Goal: Task Accomplishment & Management: Manage account settings

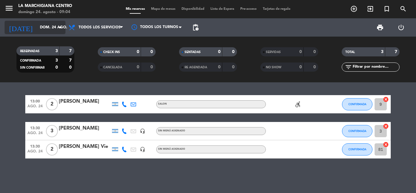
click at [59, 27] on icon "arrow_drop_down" at bounding box center [60, 27] width 7 height 7
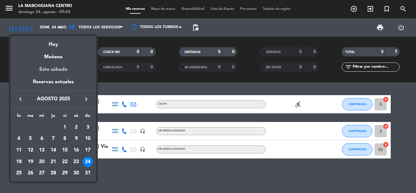
click at [40, 78] on div "Este sábado" at bounding box center [53, 69] width 85 height 17
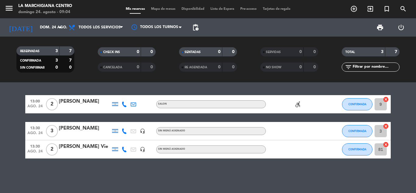
type input "sáb. 30 ago."
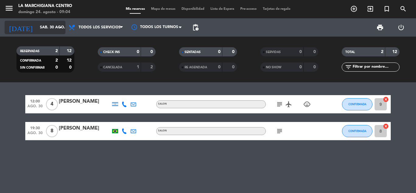
click at [59, 27] on icon "arrow_drop_down" at bounding box center [60, 27] width 7 height 7
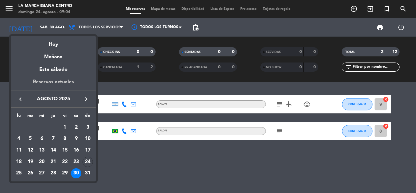
click at [57, 81] on div "Reservas actuales" at bounding box center [53, 84] width 85 height 12
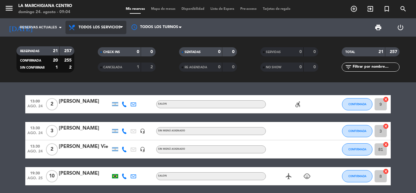
click at [120, 27] on icon at bounding box center [121, 27] width 3 height 5
click at [100, 44] on div "menu La Marchigiana Centro [DATE] 24. agosto - 09:04 Mis reservas Mapa de mesas…" at bounding box center [208, 41] width 416 height 82
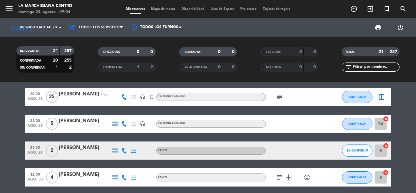
scroll to position [244, 0]
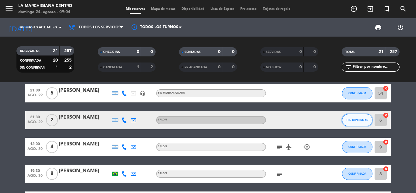
click at [359, 121] on span "SIN CONFIRMAR" at bounding box center [358, 119] width 22 height 3
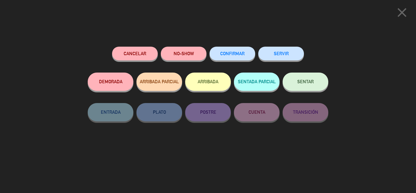
click at [232, 56] on span "CONFIRMAR" at bounding box center [232, 53] width 24 height 5
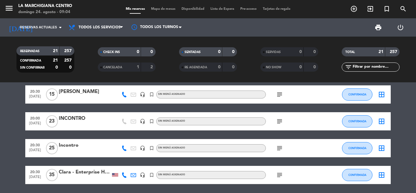
scroll to position [478, 0]
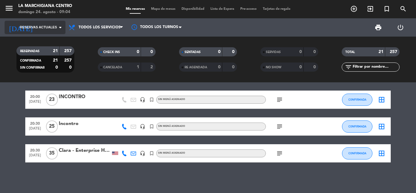
click at [62, 27] on icon "arrow_drop_down" at bounding box center [60, 27] width 7 height 7
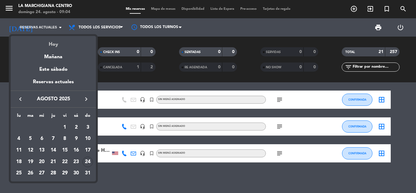
click at [54, 44] on div "Hoy" at bounding box center [53, 42] width 85 height 12
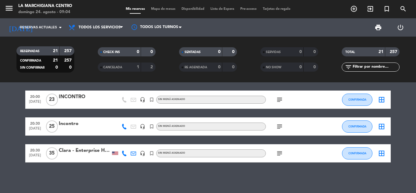
type input "dom. 24 ago."
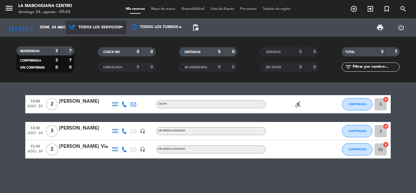
click at [120, 26] on icon at bounding box center [121, 27] width 3 height 5
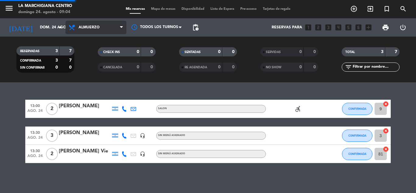
click at [95, 54] on div "menu La Marchigiana Centro [DATE] 24. agosto - 09:04 Mis reservas Mapa de mesas…" at bounding box center [208, 41] width 416 height 82
